Goal: Task Accomplishment & Management: Use online tool/utility

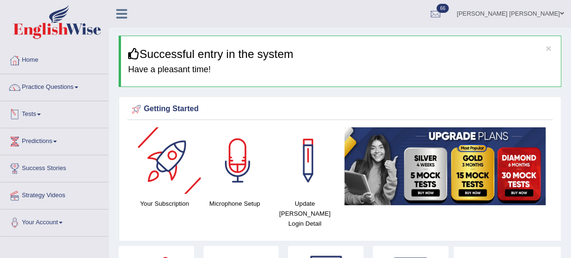
click at [41, 114] on span at bounding box center [39, 114] width 4 height 2
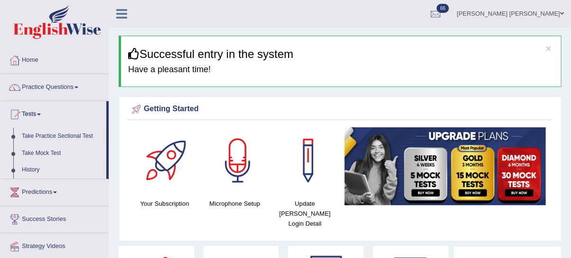
click at [50, 152] on link "Take Mock Test" at bounding box center [62, 153] width 89 height 17
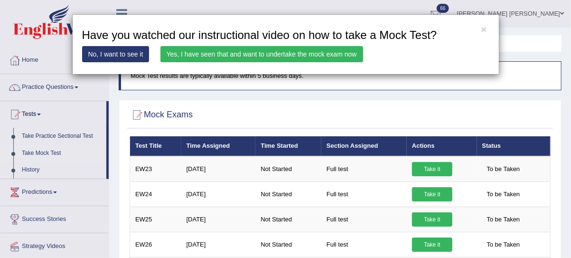
click at [255, 52] on link "Yes, I have seen that and want to undertake the mock exam now" at bounding box center [261, 54] width 203 height 16
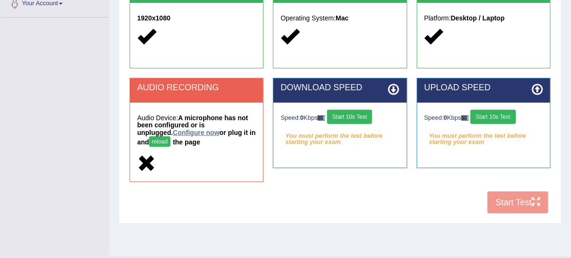
click at [173, 132] on link "Configure now" at bounding box center [196, 133] width 46 height 8
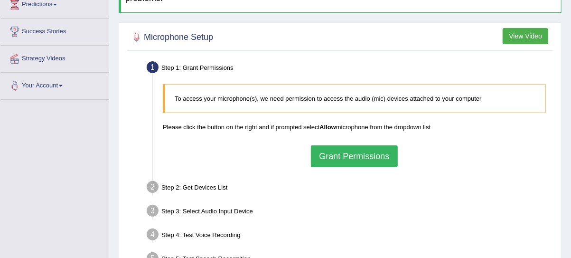
scroll to position [150, 0]
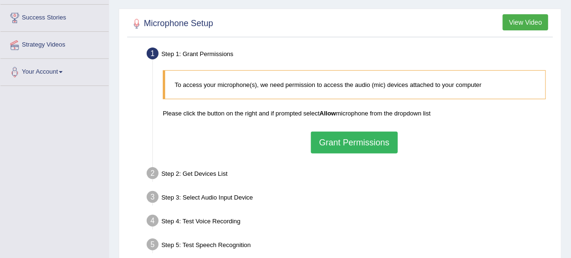
click at [355, 146] on button "Grant Permissions" at bounding box center [354, 142] width 86 height 22
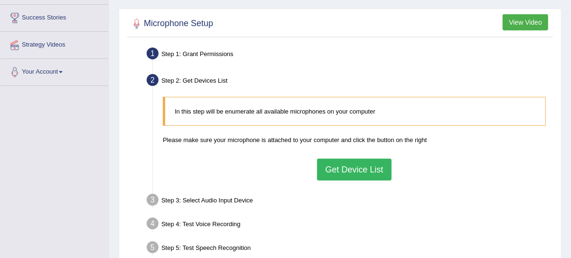
click at [355, 175] on button "Get Device List" at bounding box center [354, 169] width 74 height 22
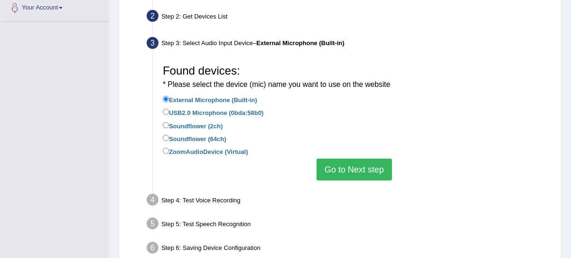
scroll to position [215, 0]
click at [356, 175] on button "Go to Next step" at bounding box center [353, 169] width 75 height 22
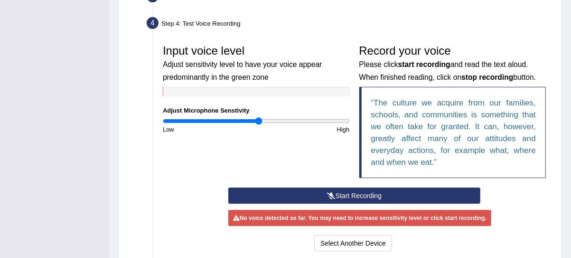
scroll to position [261, 0]
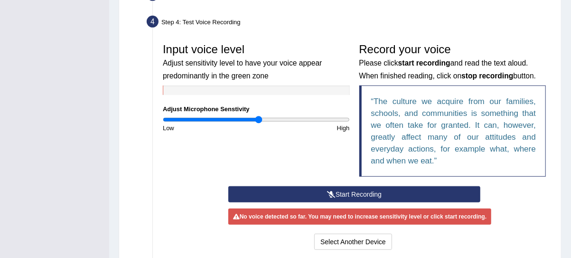
click at [328, 190] on button "Start Recording" at bounding box center [354, 194] width 252 height 16
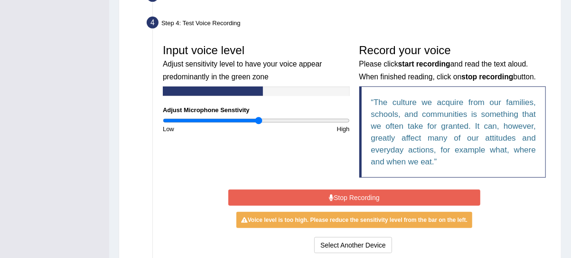
click at [335, 195] on button "Stop Recording" at bounding box center [354, 197] width 252 height 16
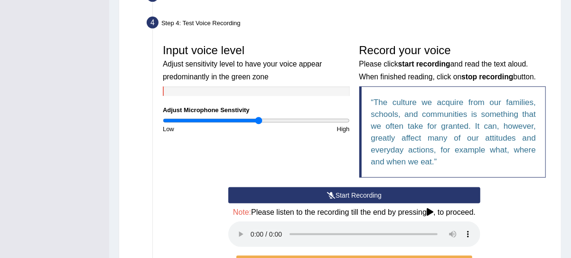
click at [313, 194] on button "Start Recording" at bounding box center [354, 195] width 252 height 16
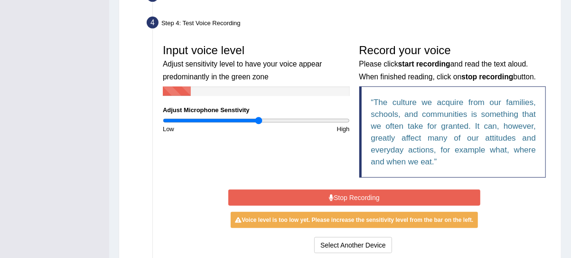
click at [312, 194] on button "Stop Recording" at bounding box center [354, 197] width 252 height 16
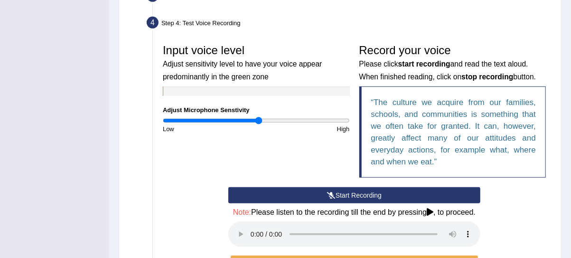
click at [312, 194] on button "Start Recording" at bounding box center [354, 195] width 252 height 16
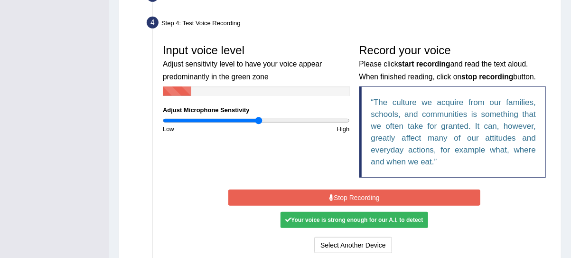
click at [312, 194] on button "Stop Recording" at bounding box center [354, 197] width 252 height 16
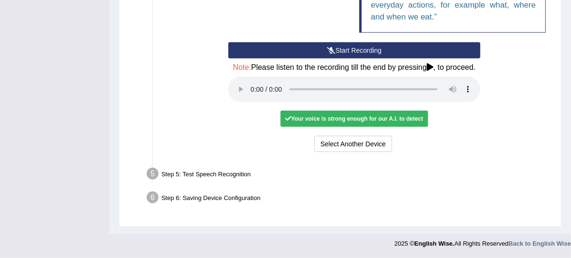
scroll to position [412, 0]
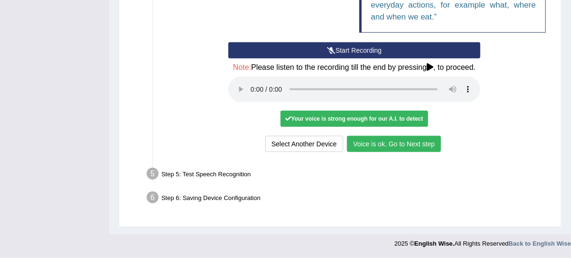
click at [385, 147] on button "Voice is ok. Go to Next step" at bounding box center [394, 144] width 94 height 16
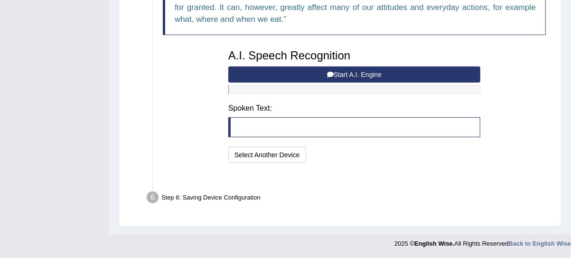
scroll to position [354, 0]
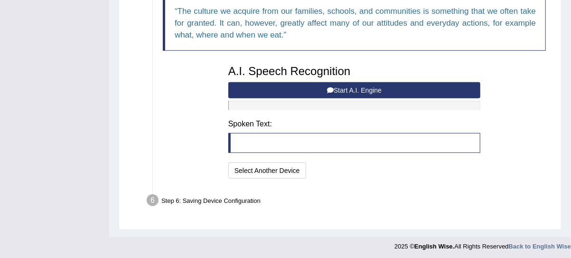
click at [275, 87] on button "Start A.I. Engine" at bounding box center [354, 90] width 252 height 16
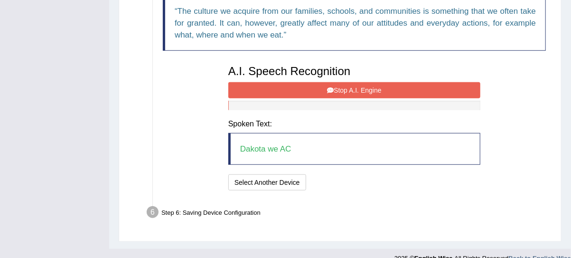
click at [275, 87] on button "Stop A.I. Engine" at bounding box center [354, 90] width 252 height 16
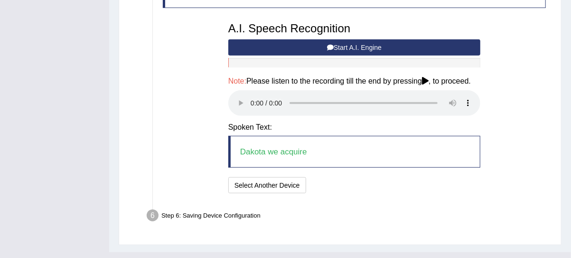
scroll to position [398, 0]
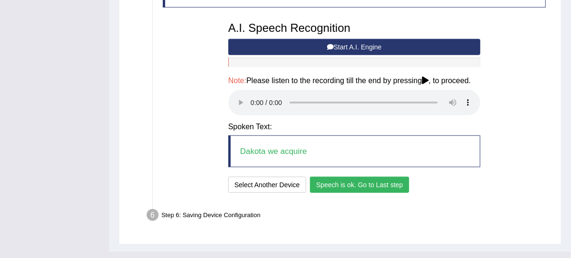
click at [327, 193] on button "Speech is ok. Go to Last step" at bounding box center [359, 184] width 99 height 16
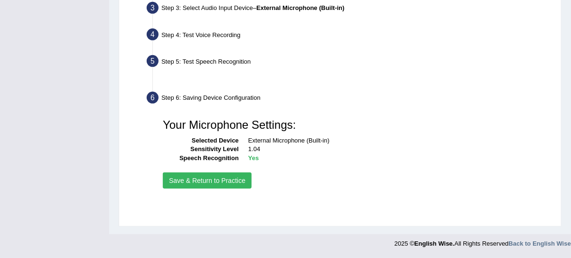
scroll to position [240, 0]
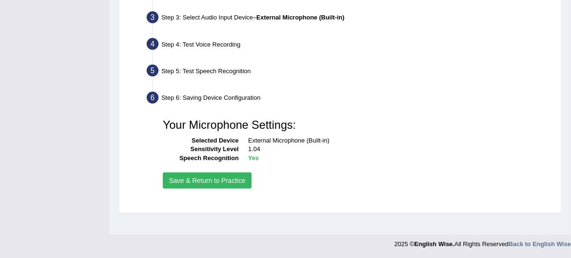
click at [231, 182] on button "Save & Return to Practice" at bounding box center [207, 180] width 89 height 16
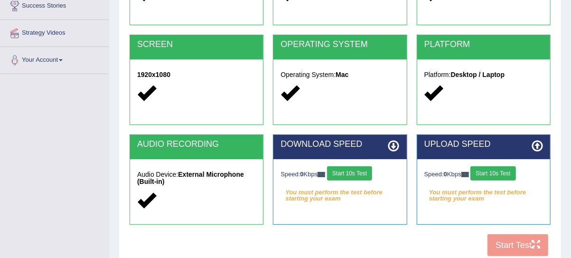
click at [350, 173] on button "Start 10s Test" at bounding box center [349, 173] width 45 height 14
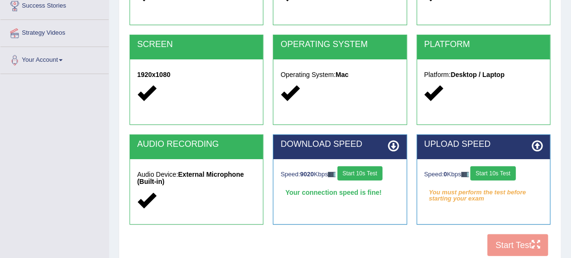
drag, startPoint x: 498, startPoint y: 171, endPoint x: 486, endPoint y: 170, distance: 11.4
click at [498, 171] on button "Start 10s Test" at bounding box center [492, 173] width 45 height 14
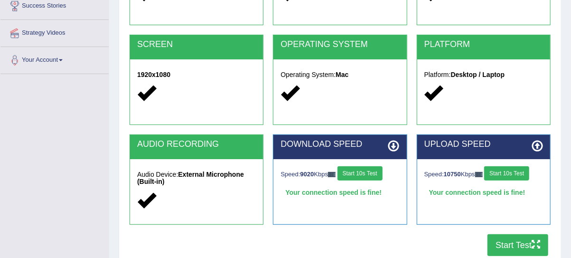
click at [500, 238] on button "Start Test" at bounding box center [517, 245] width 61 height 22
